Goal: Check status

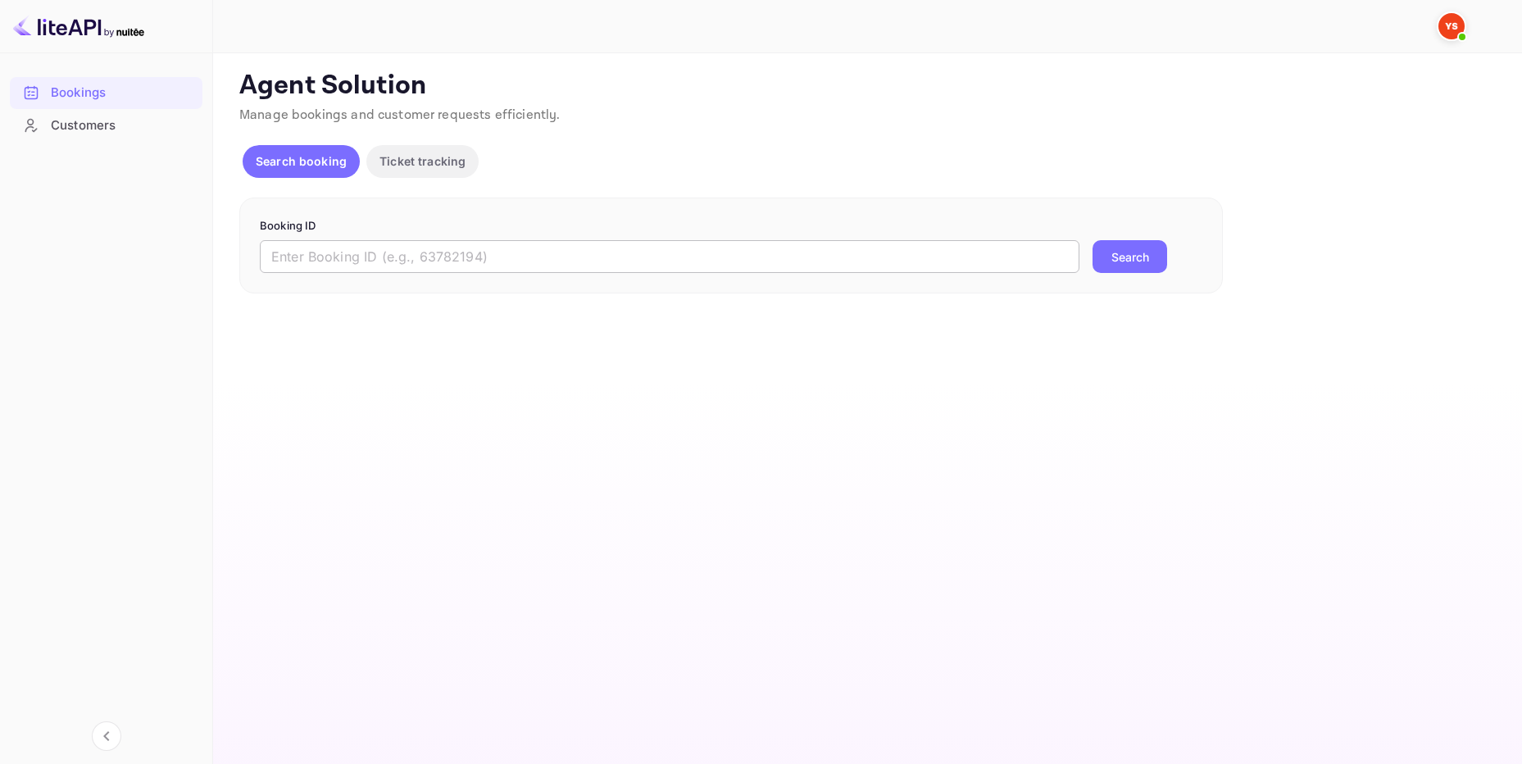
click at [480, 253] on input "text" at bounding box center [670, 256] width 820 height 33
paste input "9854706"
type input "9854706"
click at [1093, 240] on button "Search" at bounding box center [1130, 256] width 75 height 33
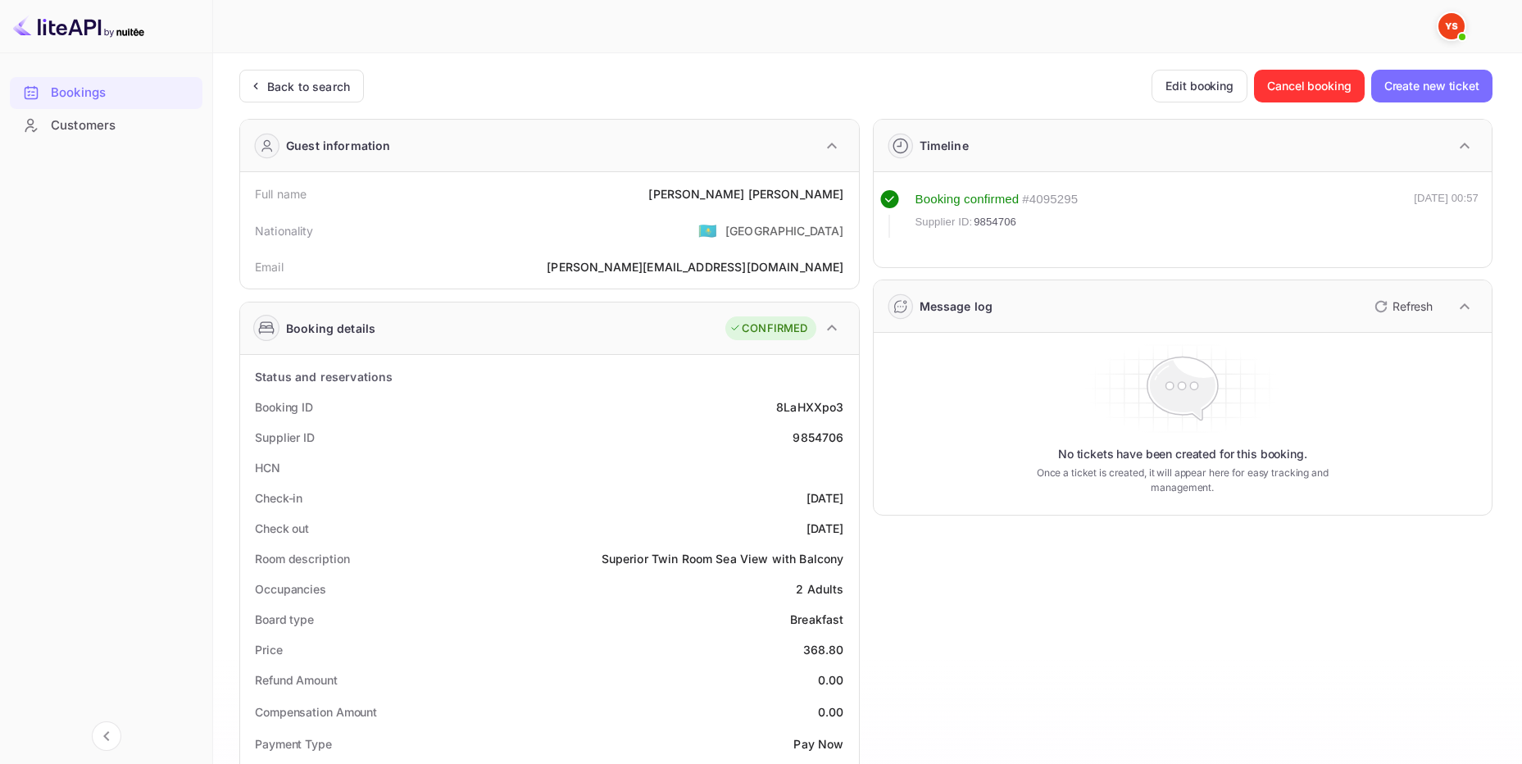
click at [816, 198] on div "[PERSON_NAME]" at bounding box center [745, 193] width 195 height 17
copy div "[PERSON_NAME]"
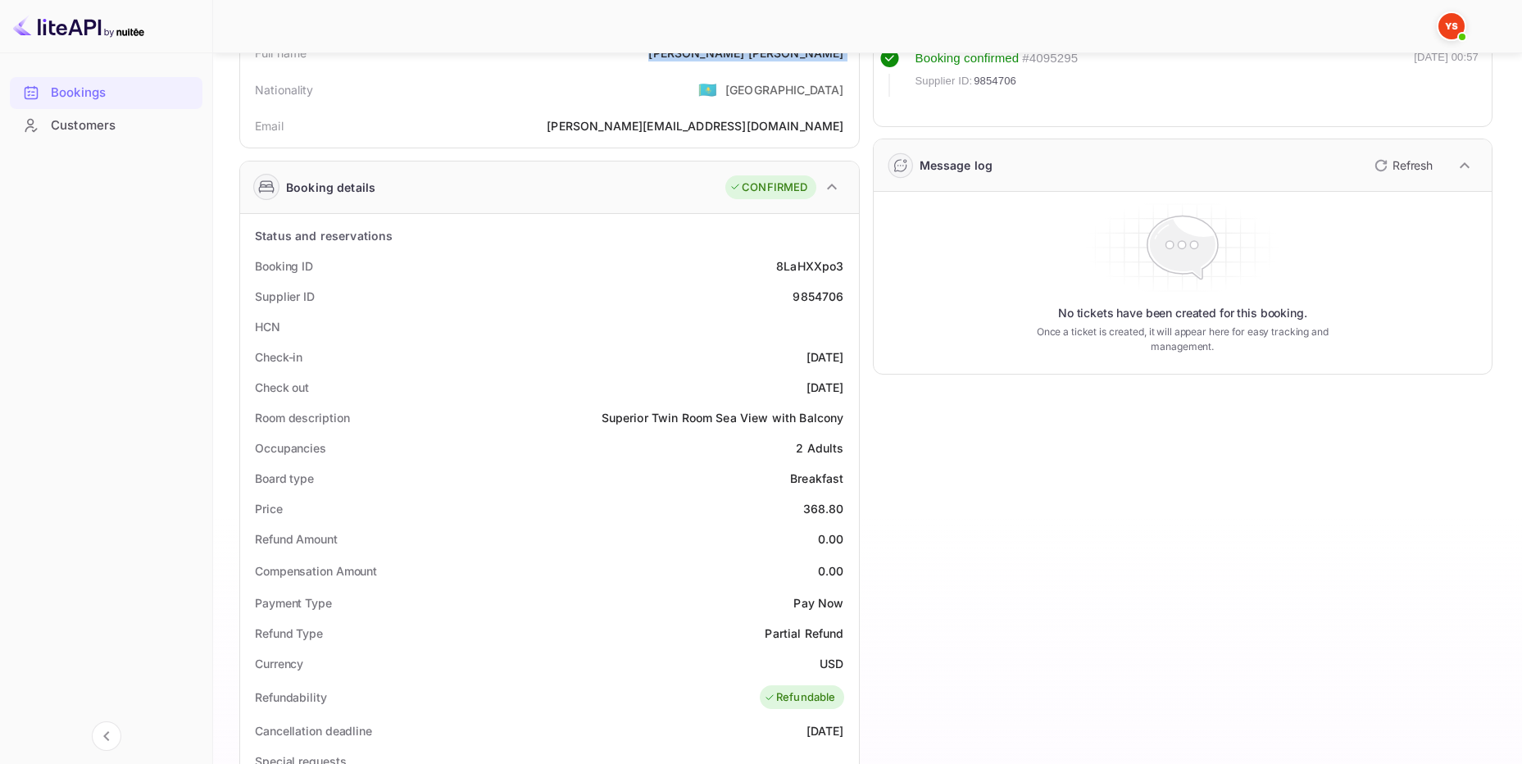
scroll to position [273, 0]
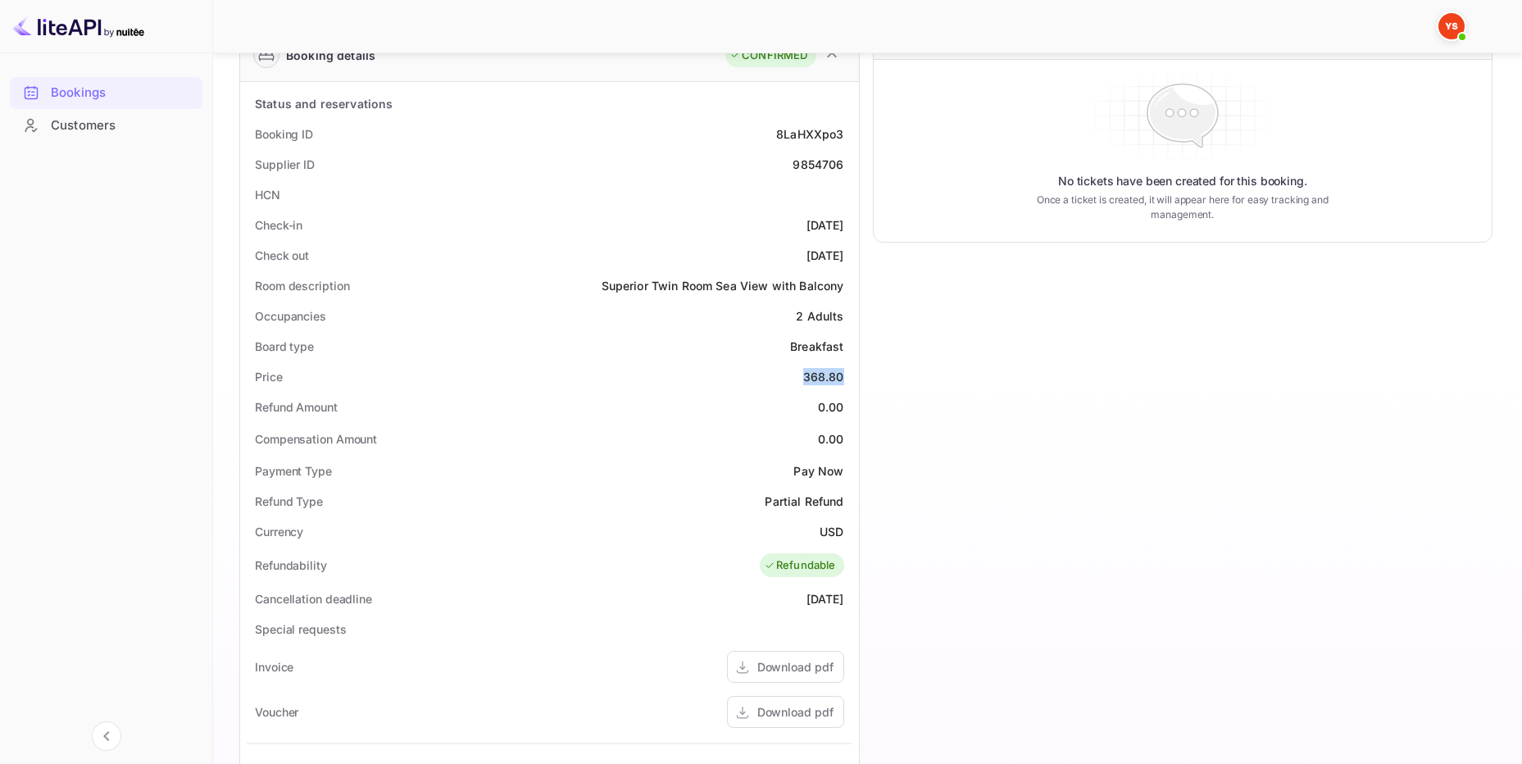
drag, startPoint x: 804, startPoint y: 377, endPoint x: 846, endPoint y: 375, distance: 41.8
click at [846, 375] on div "Price 368.80" at bounding box center [550, 377] width 606 height 30
copy div "368.80"
click at [830, 527] on div "USD" at bounding box center [832, 531] width 24 height 17
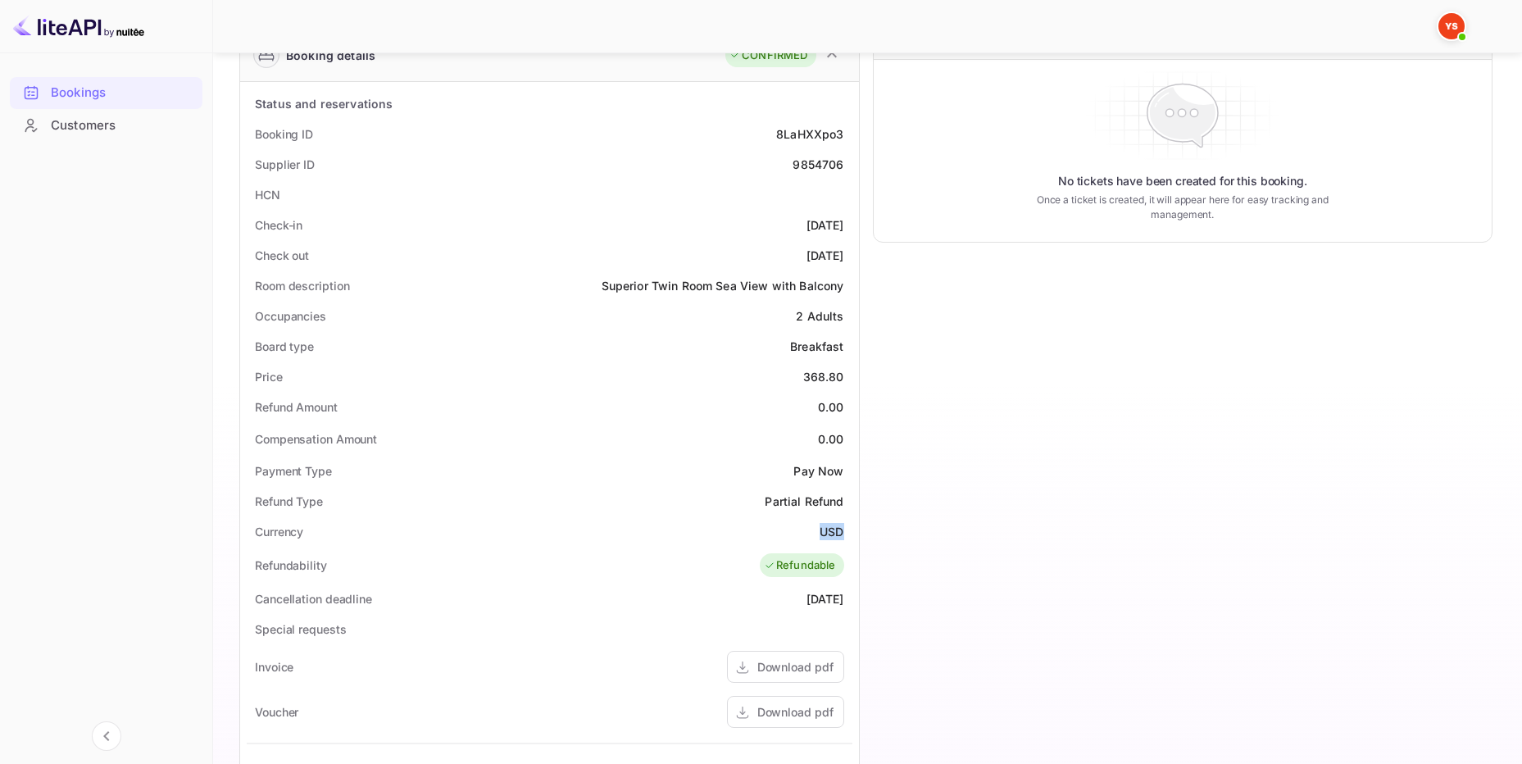
copy div "USD"
